Goal: Task Accomplishment & Management: Use online tool/utility

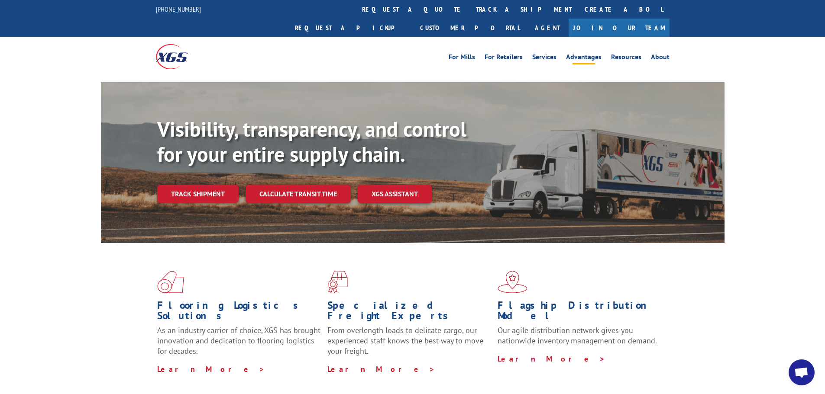
scroll to position [165, 0]
drag, startPoint x: 438, startPoint y: 9, endPoint x: 447, endPoint y: 13, distance: 10.3
click at [578, 9] on link "Create a BOL" at bounding box center [623, 9] width 91 height 19
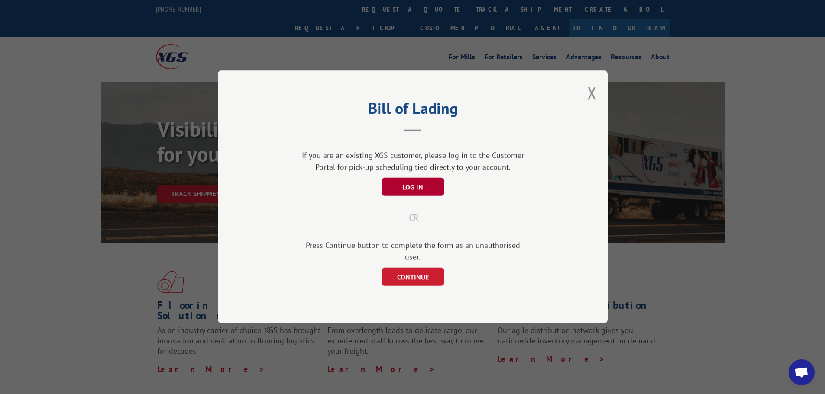
click at [408, 196] on button "LOG IN" at bounding box center [412, 187] width 63 height 18
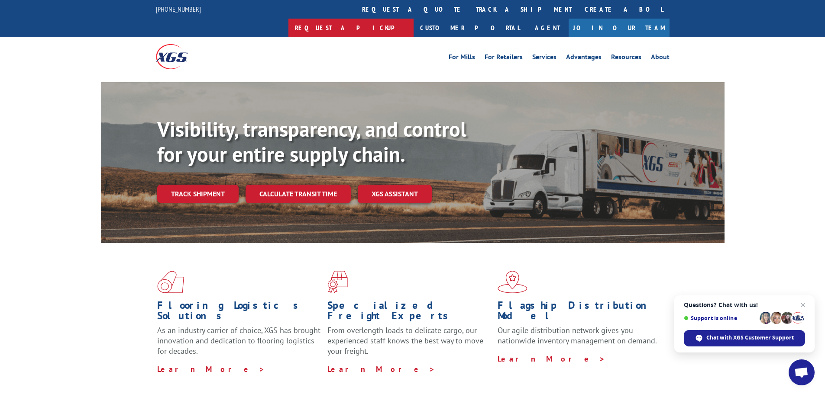
click at [413, 19] on link "Request a pickup" at bounding box center [350, 28] width 125 height 19
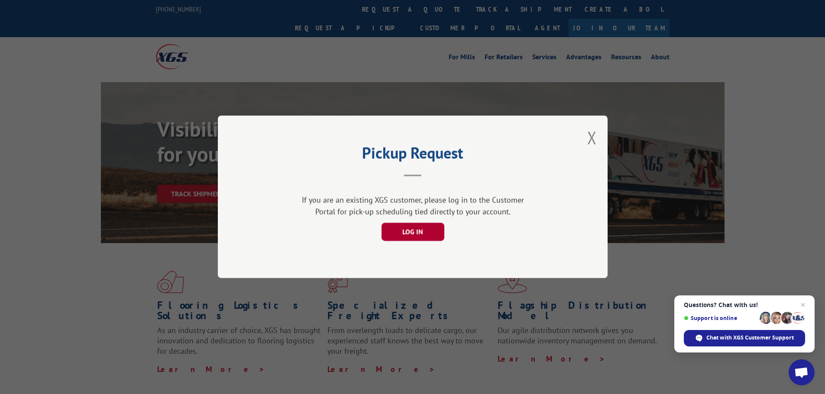
click at [414, 233] on button "LOG IN" at bounding box center [412, 232] width 63 height 18
